Goal: Find specific page/section: Find specific page/section

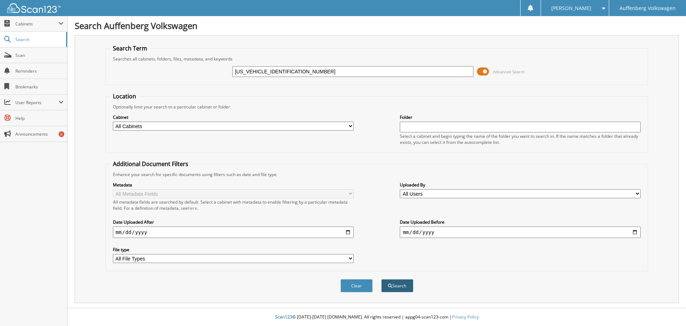
type input "[US_VEHICLE_IDENTIFICATION_NUMBER]"
click at [401, 290] on button "Search" at bounding box center [397, 285] width 32 height 13
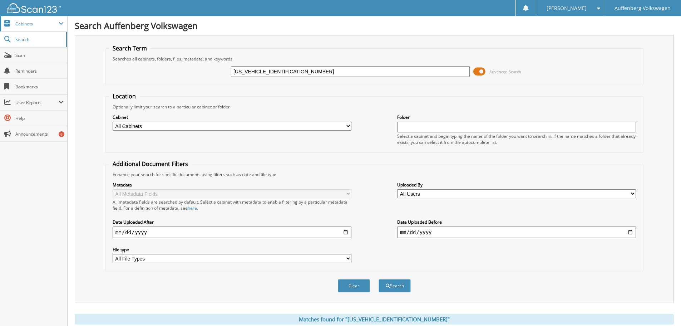
click at [30, 24] on span "Cabinets" at bounding box center [36, 24] width 43 height 6
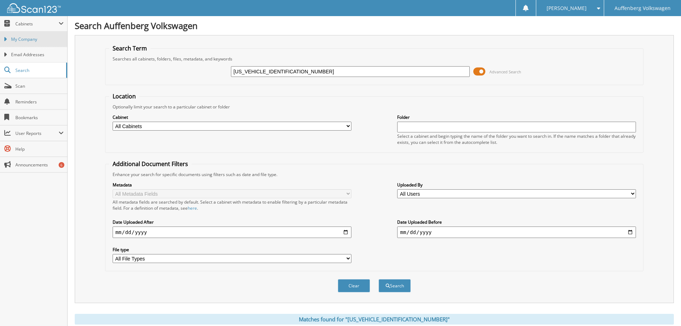
click at [35, 43] on link "My Company" at bounding box center [33, 38] width 67 height 15
